Goal: Task Accomplishment & Management: Complete application form

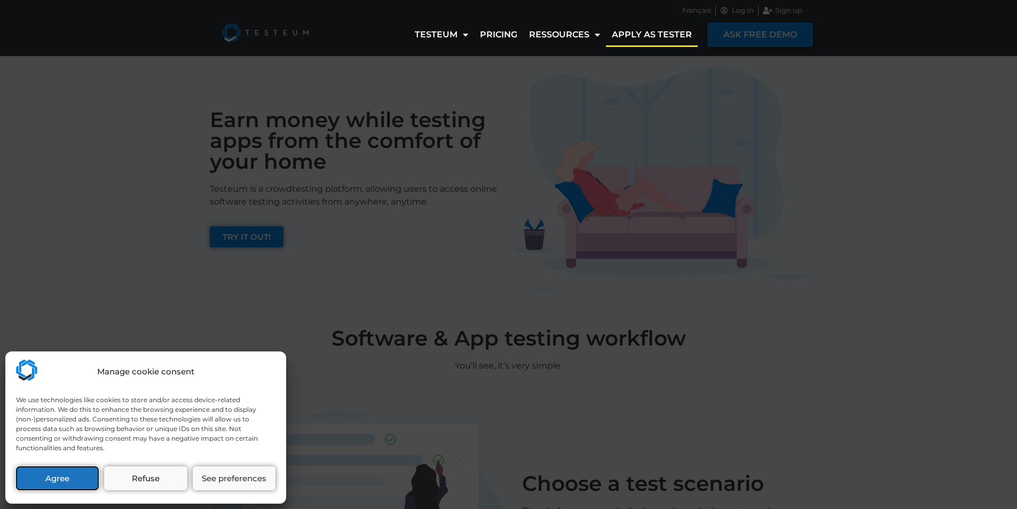
click at [71, 482] on button "Agree" at bounding box center [57, 478] width 83 height 24
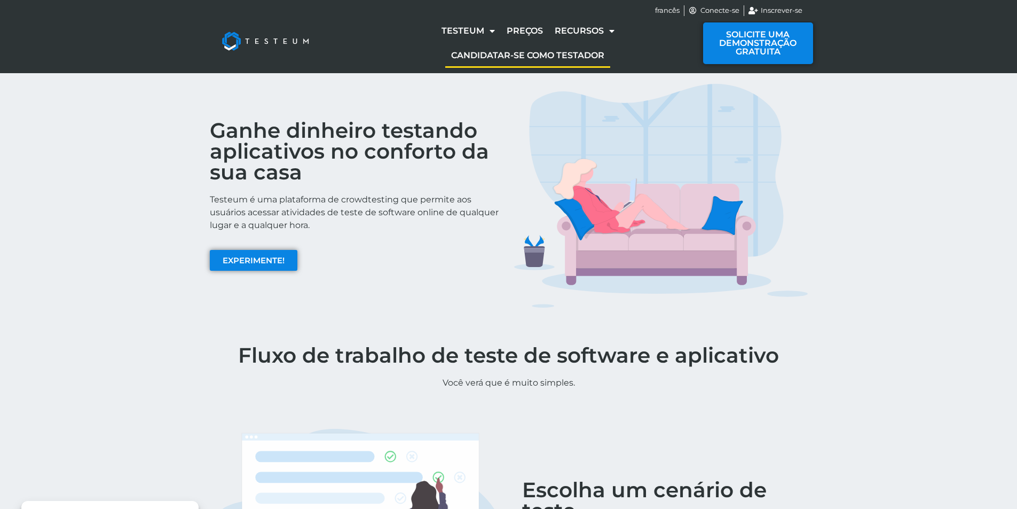
click at [863, 150] on div "Ganhe dinheiro testando aplicativos no conforto da sua casa Testeum é uma plata…" at bounding box center [508, 196] width 1017 height 246
click at [581, 56] on font "Candidatar-se como testador" at bounding box center [527, 55] width 153 height 10
click at [505, 56] on font "Candidatar-se como testador" at bounding box center [527, 55] width 153 height 10
click at [281, 270] on link "EXPERIMENTE!" at bounding box center [254, 260] width 88 height 21
